Goal: Check status: Check status

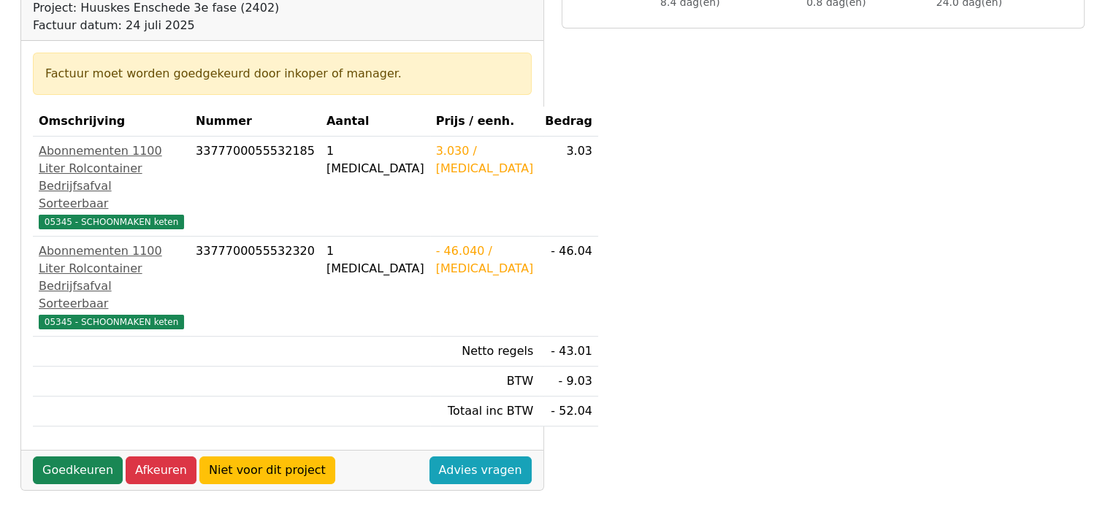
scroll to position [253, 0]
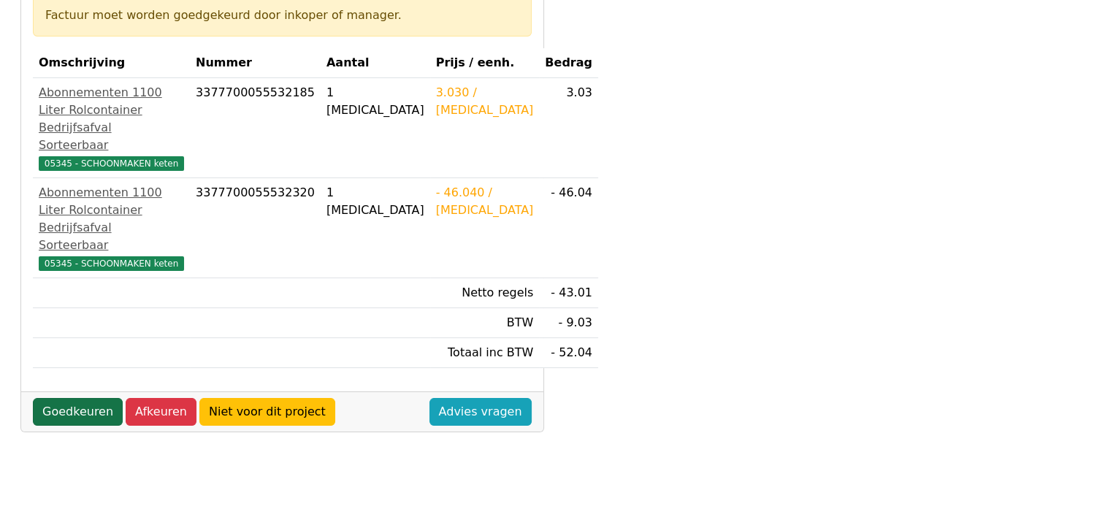
click at [83, 398] on link "Goedkeuren" at bounding box center [78, 412] width 90 height 28
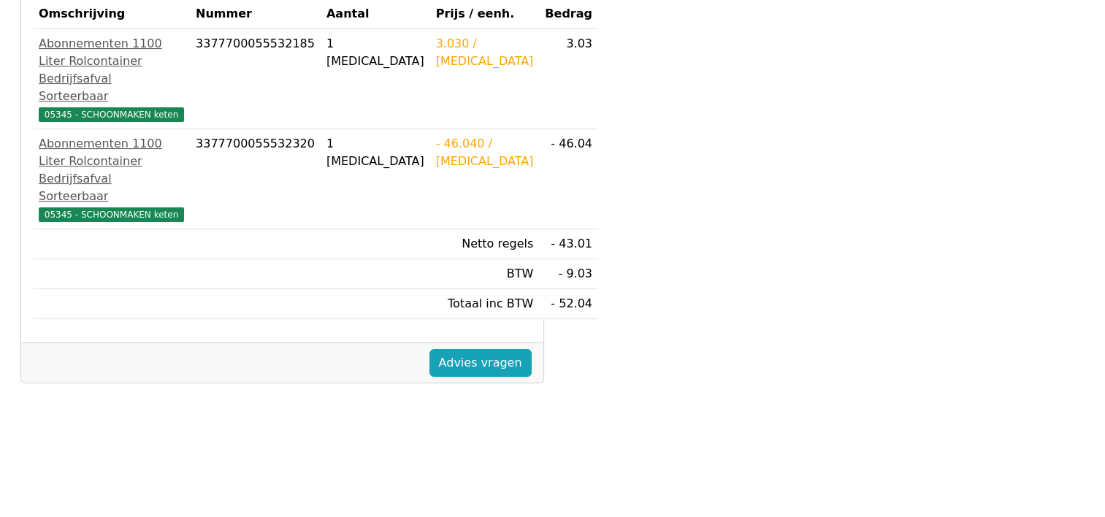
scroll to position [331, 0]
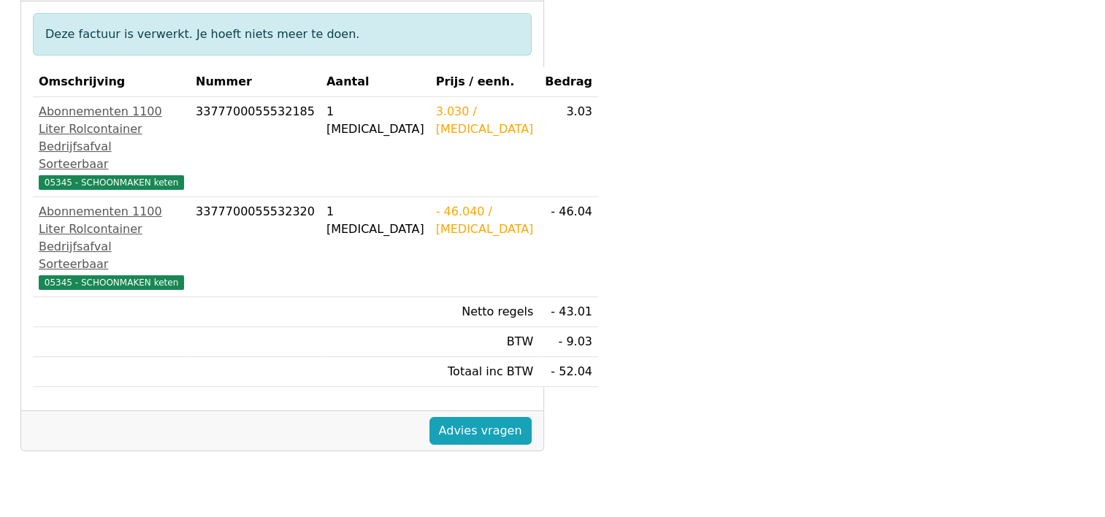
scroll to position [272, 0]
